Goal: Transaction & Acquisition: Subscribe to service/newsletter

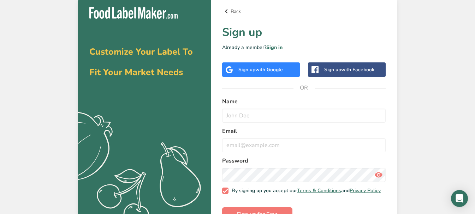
click at [235, 11] on link "Back" at bounding box center [304, 11] width 164 height 8
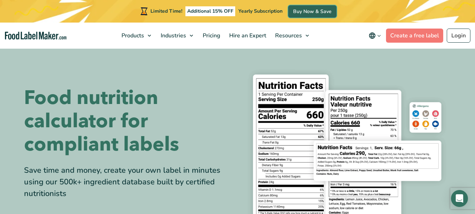
click at [312, 11] on link "Buy Now & Save" at bounding box center [312, 11] width 48 height 12
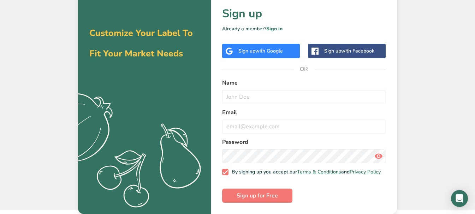
scroll to position [23, 0]
click at [250, 79] on label "Name" at bounding box center [304, 83] width 164 height 8
click at [235, 79] on label "Name" at bounding box center [304, 83] width 164 height 8
click at [221, 77] on div "Back Sign up Already a member? Sign in Sign up with Google Sign up with Faceboo…" at bounding box center [304, 95] width 186 height 237
click at [226, 79] on label "Name" at bounding box center [304, 83] width 164 height 8
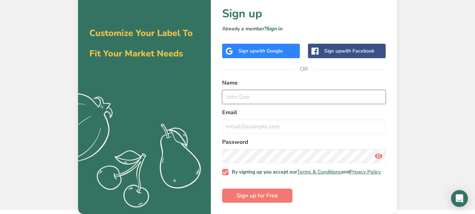
click at [251, 92] on input "text" at bounding box center [304, 97] width 164 height 14
type input "Klaus Schneider"
click at [239, 122] on input "email" at bounding box center [304, 127] width 164 height 14
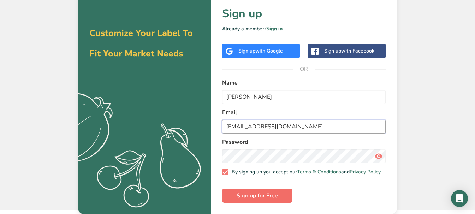
type input "schnizi@hotmail.com"
click at [272, 199] on span "Sign up for Free" at bounding box center [257, 196] width 41 height 8
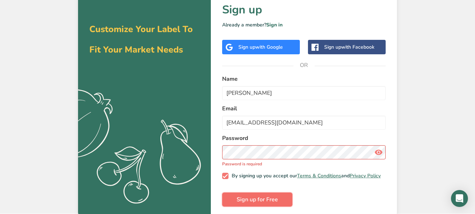
click at [270, 204] on span "Sign up for Free" at bounding box center [257, 200] width 41 height 8
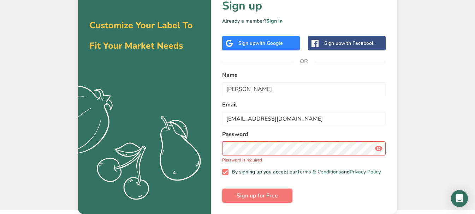
scroll to position [30, 0]
click at [270, 196] on span "Sign up for Free" at bounding box center [257, 196] width 41 height 8
click at [258, 196] on span "Sign up for Free" at bounding box center [257, 196] width 41 height 8
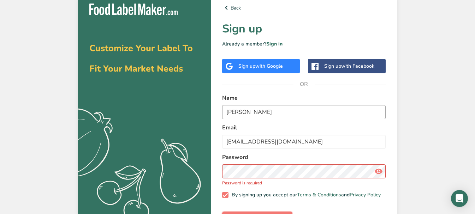
scroll to position [0, 0]
